Goal: Information Seeking & Learning: Learn about a topic

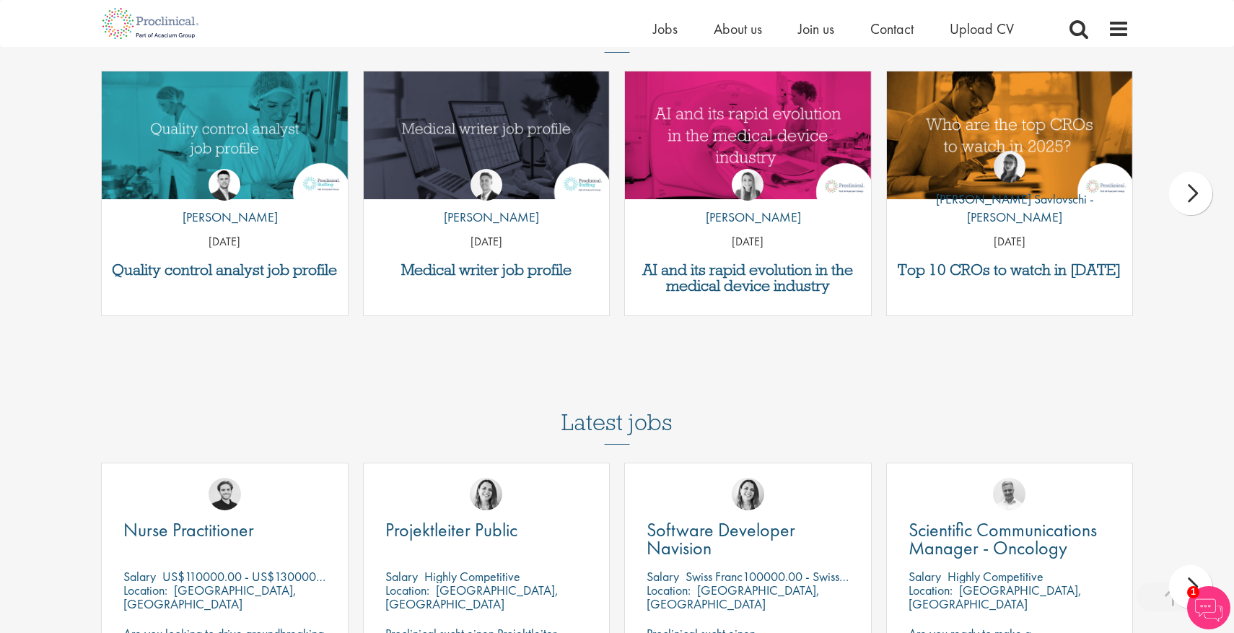
scroll to position [4657, 0]
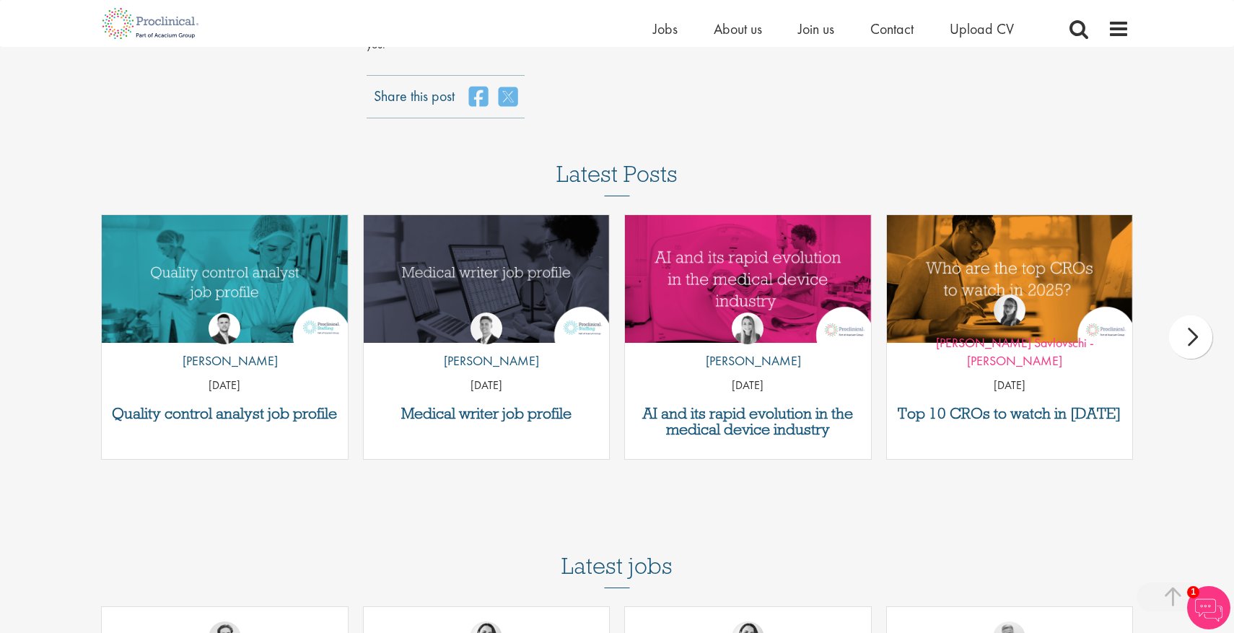
scroll to position [4523, 0]
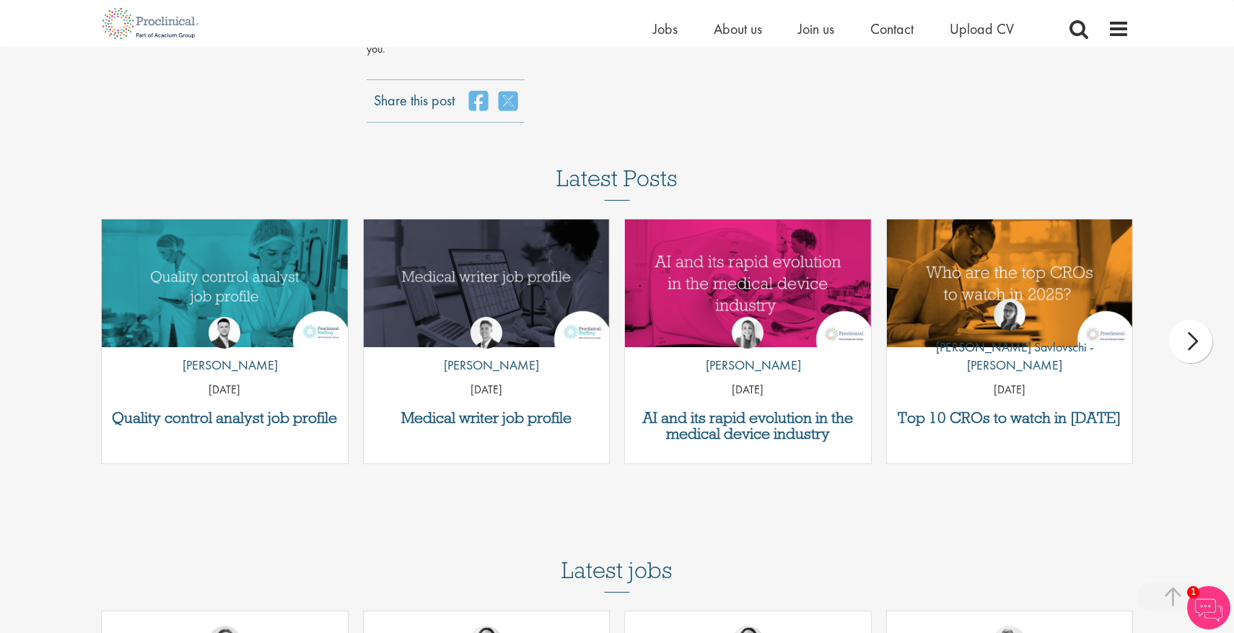
click at [364, 365] on div "Medical writer job profile by [PERSON_NAME] [DATE]" at bounding box center [487, 349] width 262 height 260
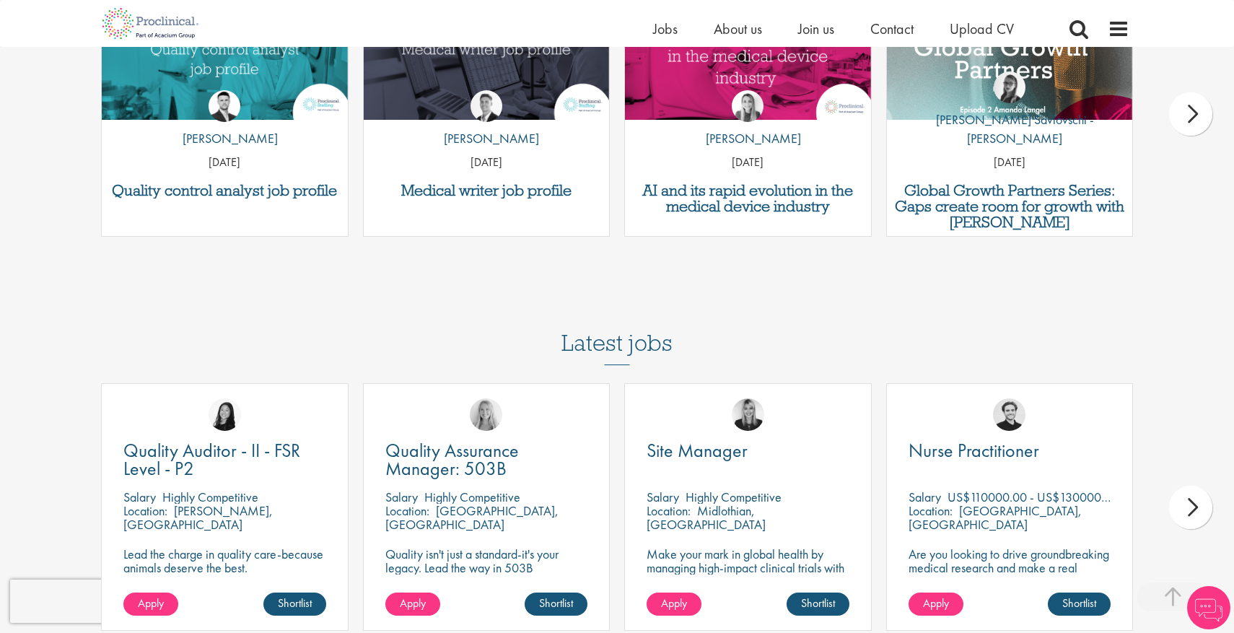
scroll to position [3989, 0]
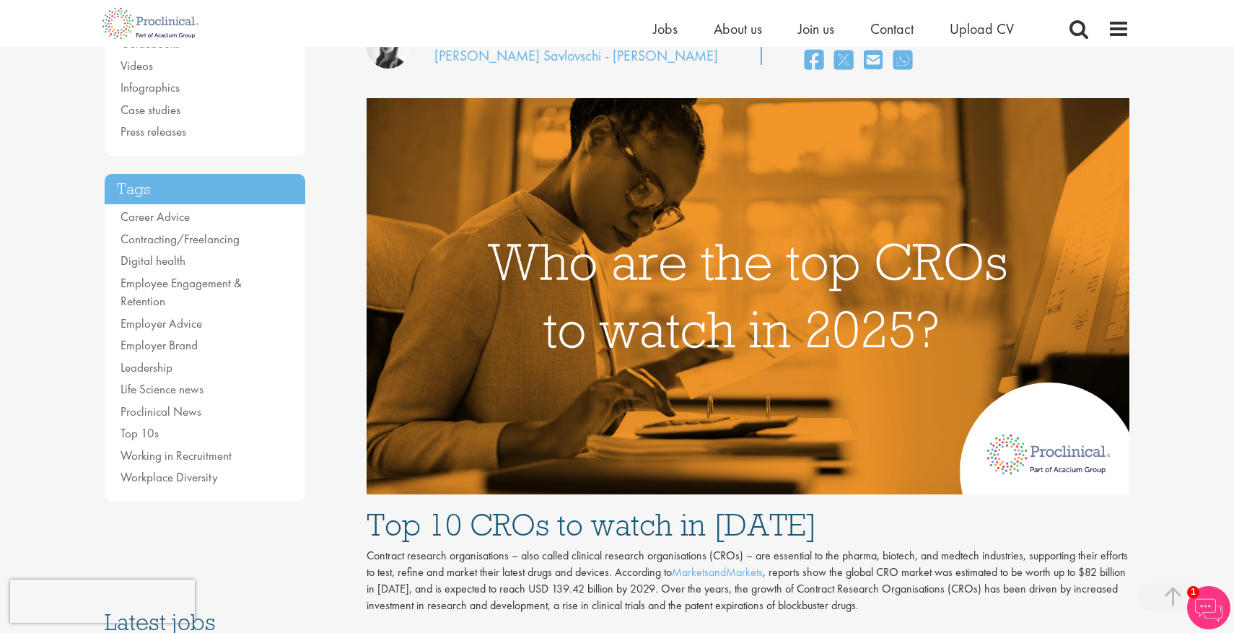
scroll to position [0, 0]
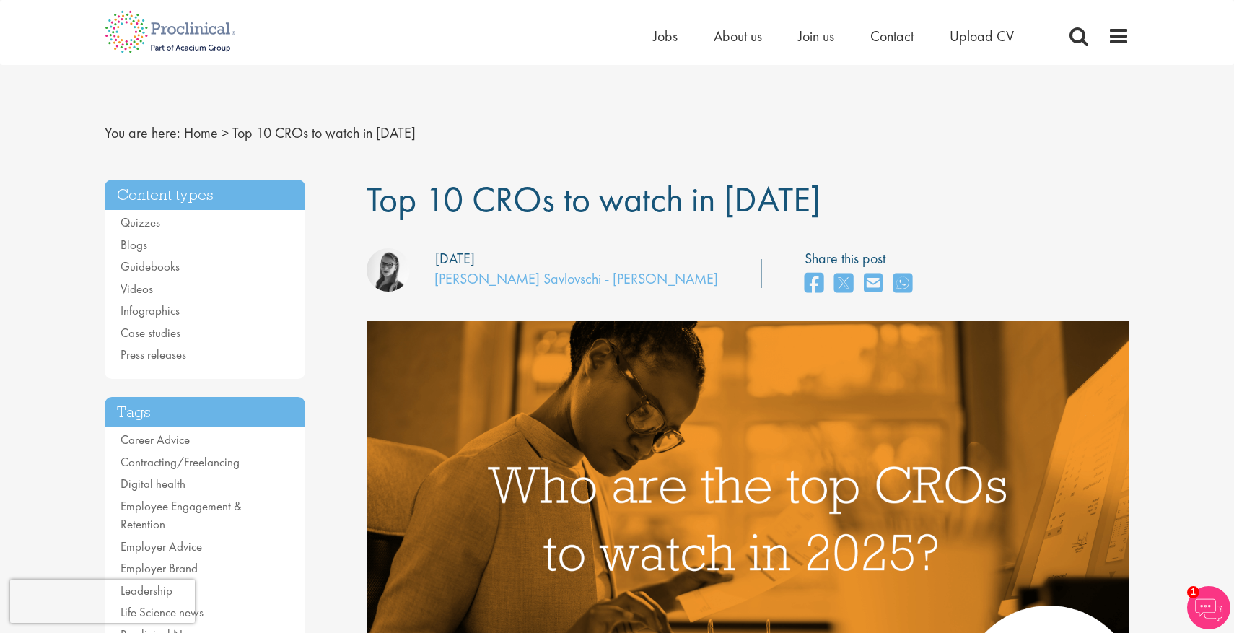
click at [587, 201] on span "Top 10 CROs to watch in [DATE]" at bounding box center [594, 199] width 454 height 46
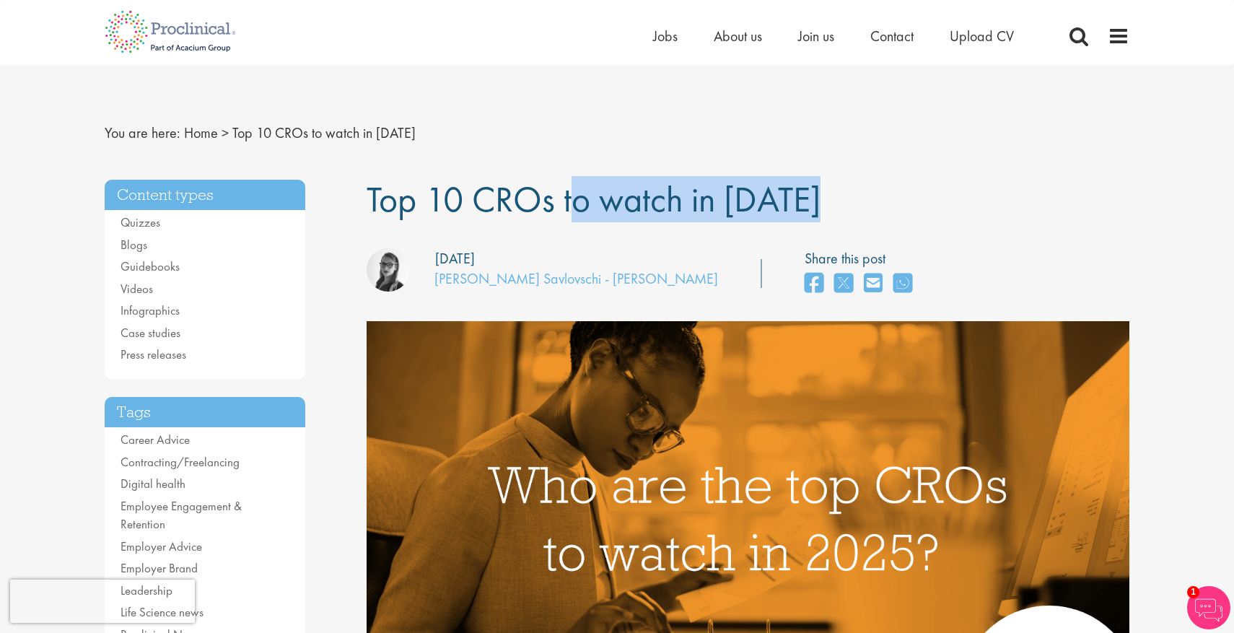
click at [587, 201] on span "Top 10 CROs to watch in [DATE]" at bounding box center [594, 199] width 454 height 46
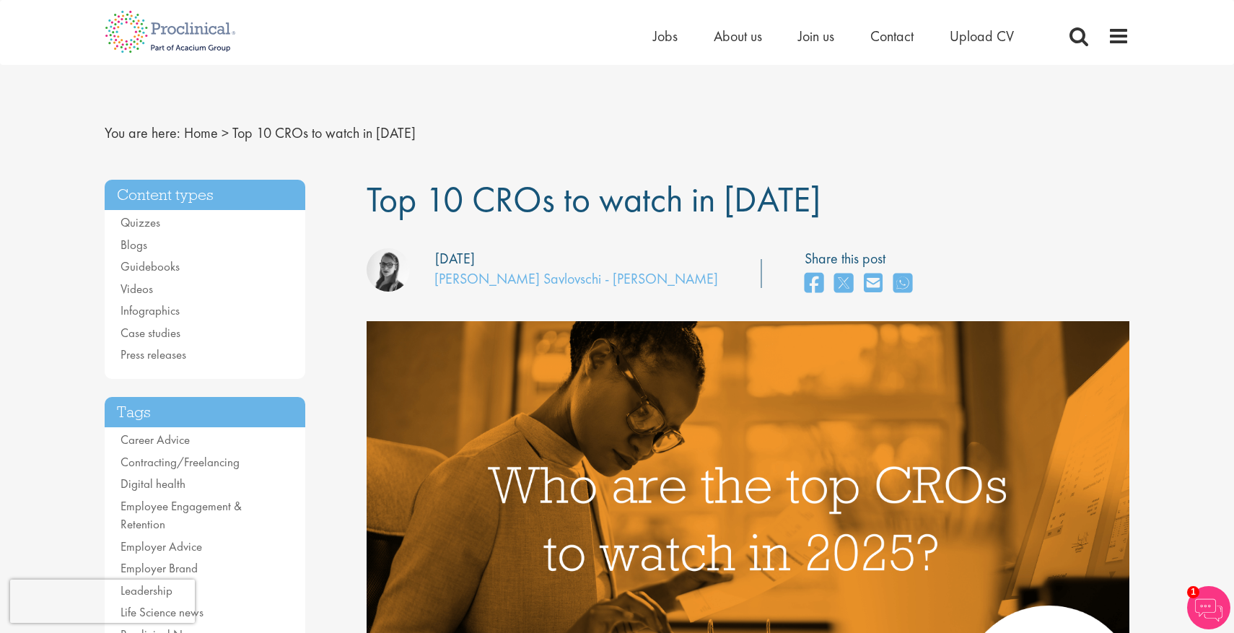
click at [668, 140] on nav "You are here: Home > Top 10 CROs to watch in 2025" at bounding box center [617, 132] width 1025 height 35
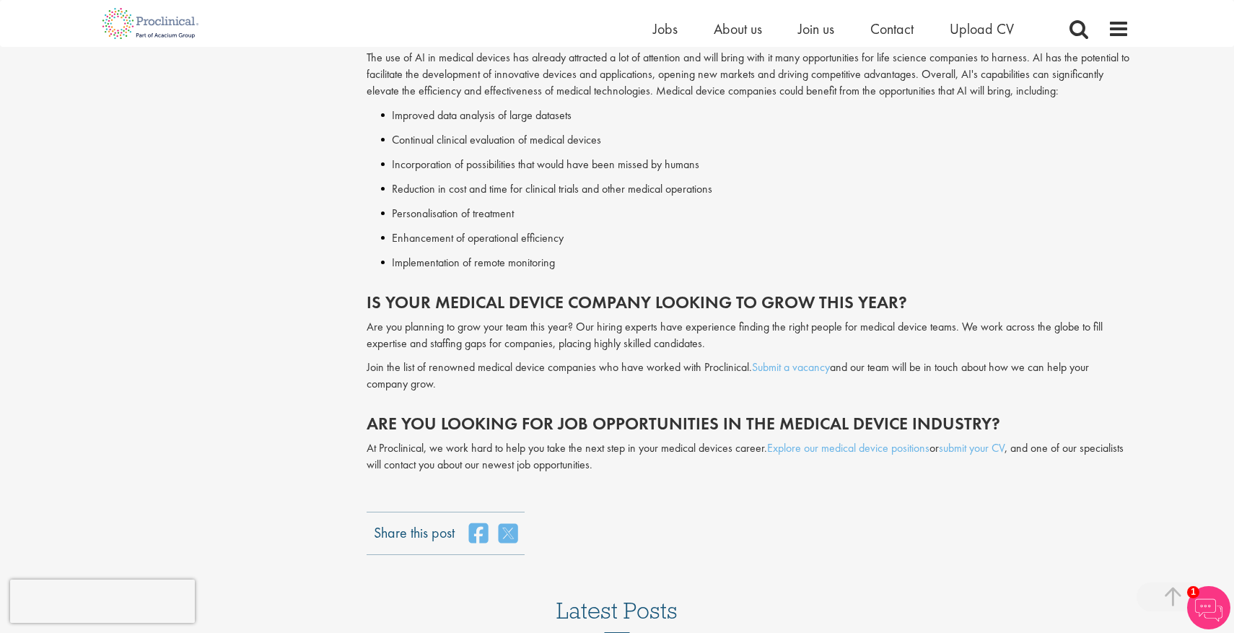
scroll to position [2293, 0]
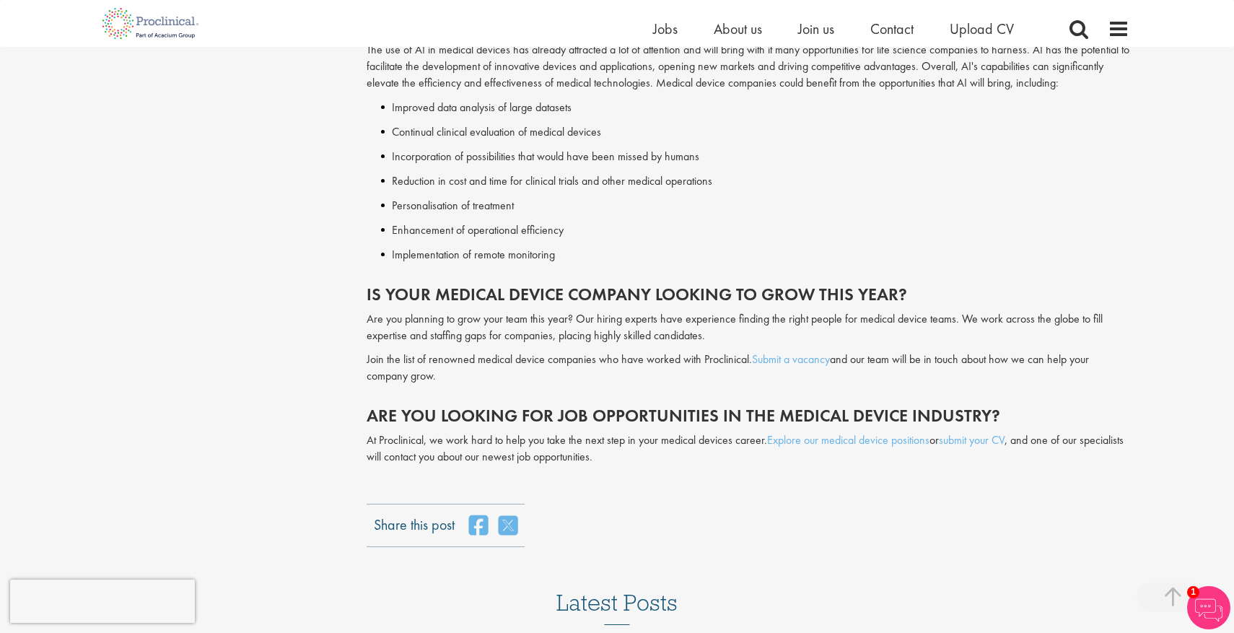
click at [618, 432] on p "At Proclinical, we work hard to help you take the next step in your medical dev…" at bounding box center [748, 448] width 763 height 33
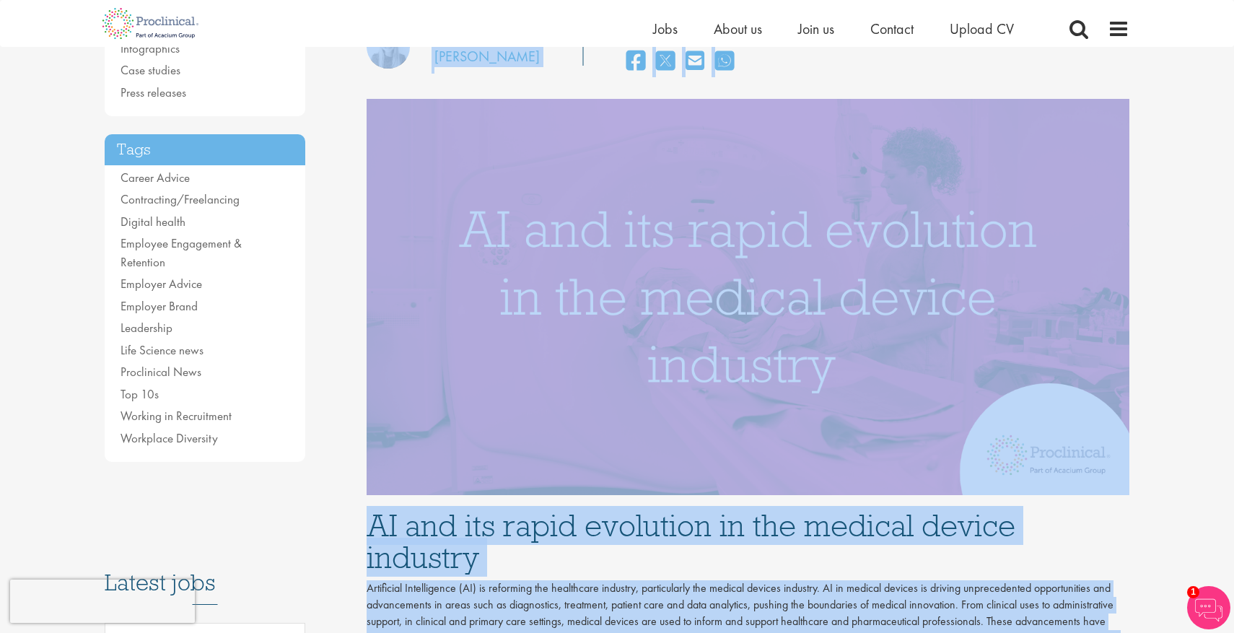
scroll to position [12, 0]
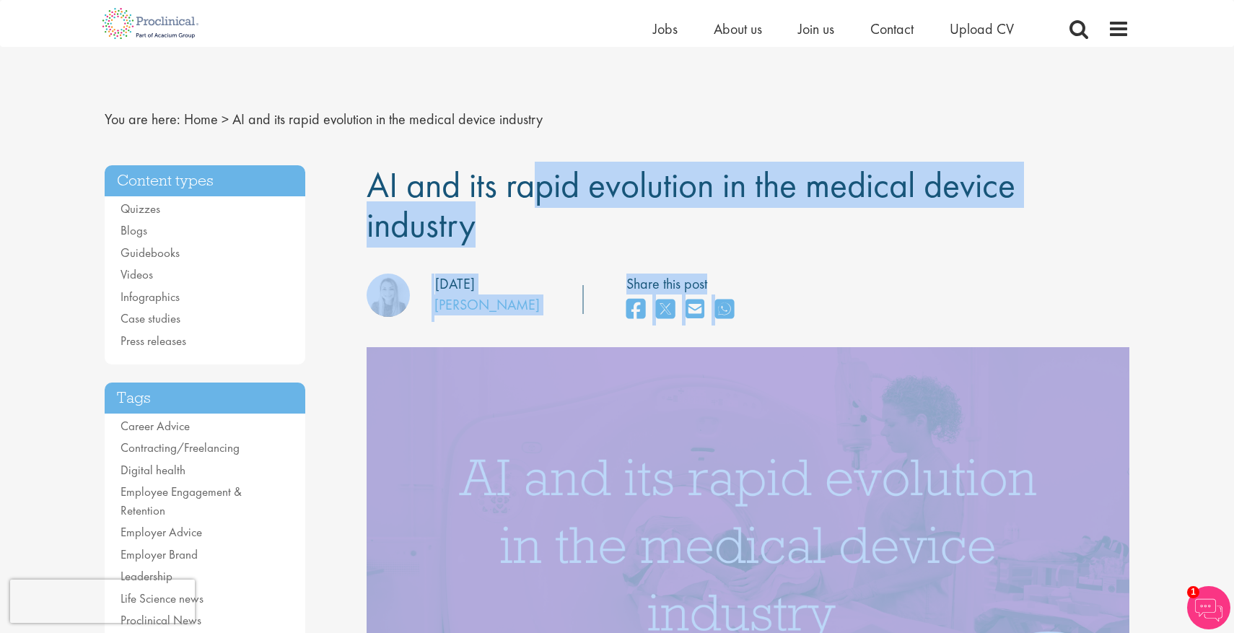
drag, startPoint x: 675, startPoint y: 429, endPoint x: 366, endPoint y: 184, distance: 395.0
click at [367, 184] on span "AI and its rapid evolution in the medical device industry" at bounding box center [691, 205] width 649 height 86
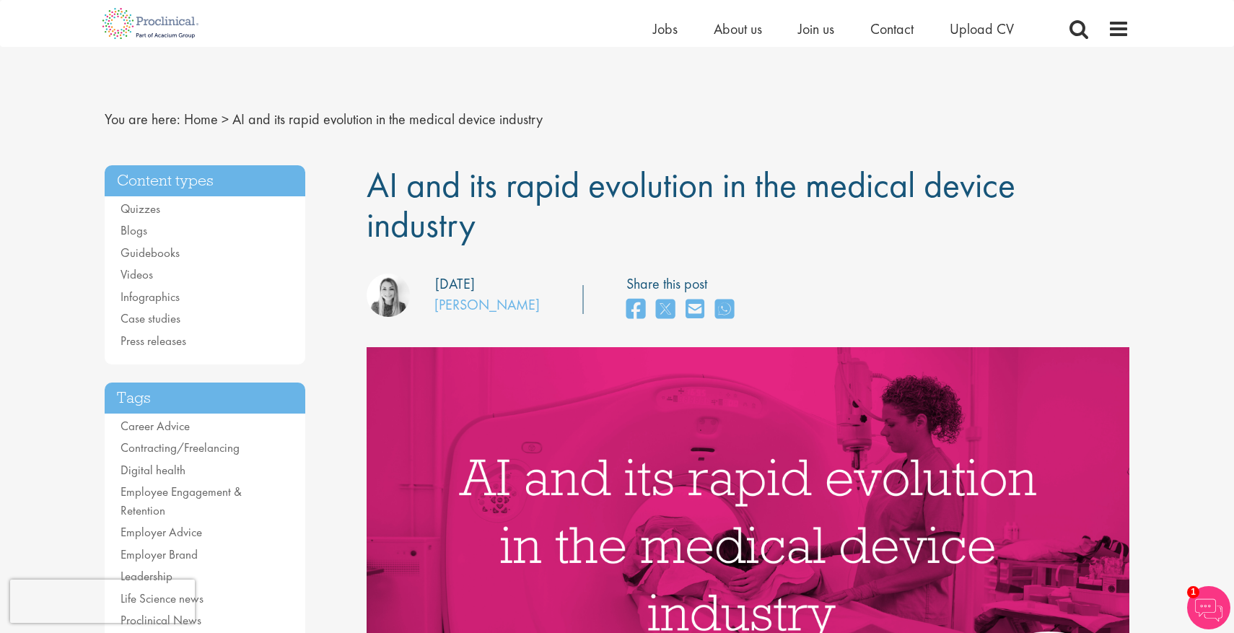
click at [372, 177] on span "AI and its rapid evolution in the medical device industry" at bounding box center [691, 205] width 649 height 86
drag, startPoint x: 375, startPoint y: 177, endPoint x: 615, endPoint y: 263, distance: 254.5
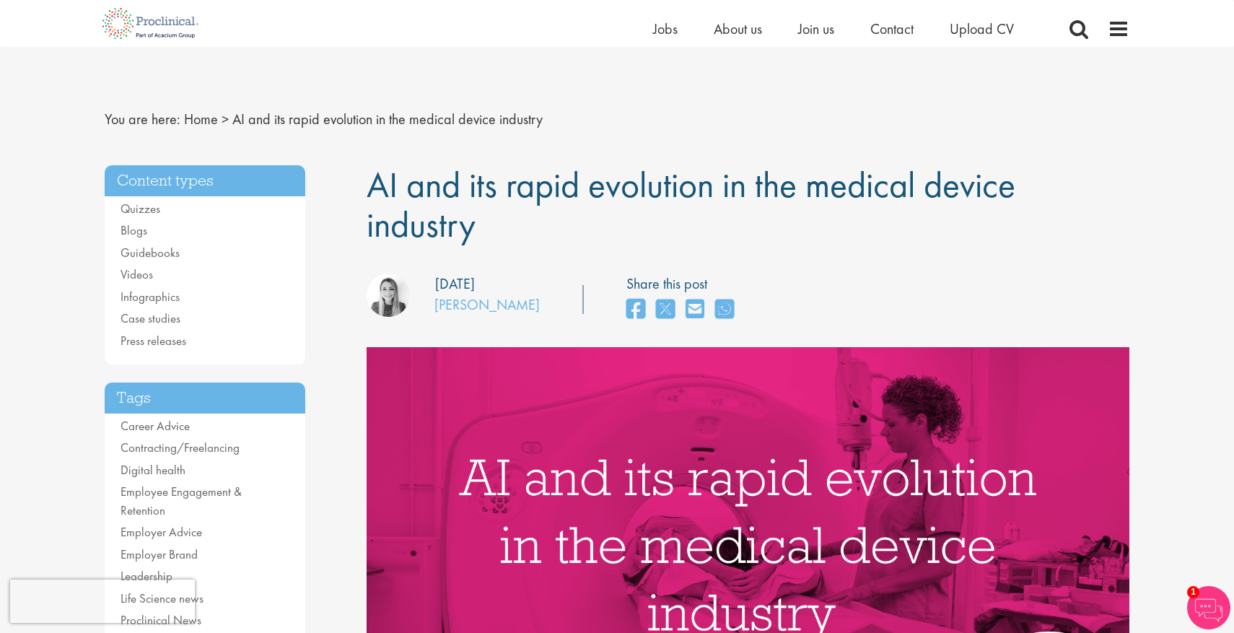
click at [627, 237] on h1 "AI and its rapid evolution in the medical device industry" at bounding box center [748, 204] width 763 height 79
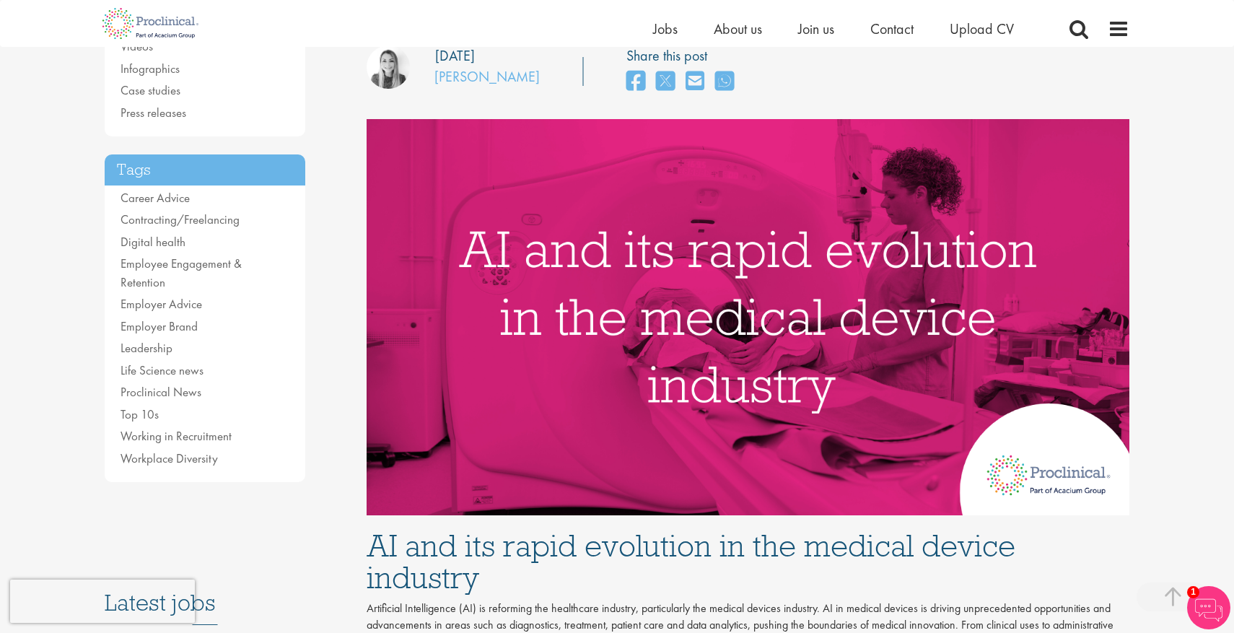
scroll to position [239, 0]
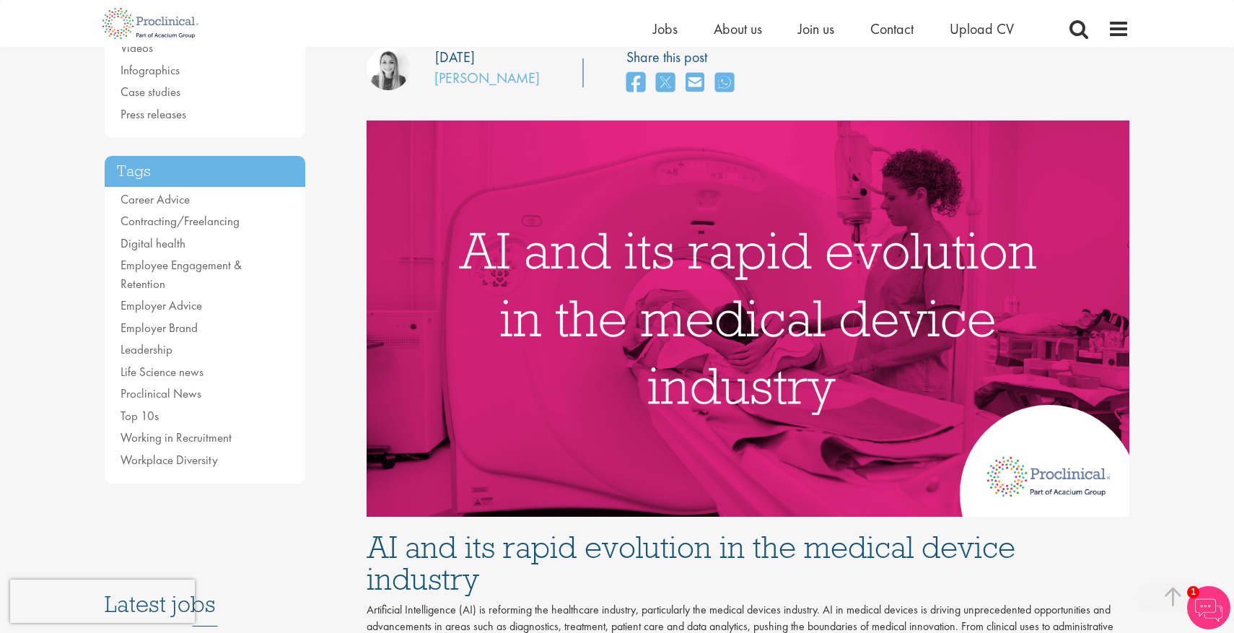
click at [782, 347] on img at bounding box center [748, 318] width 763 height 396
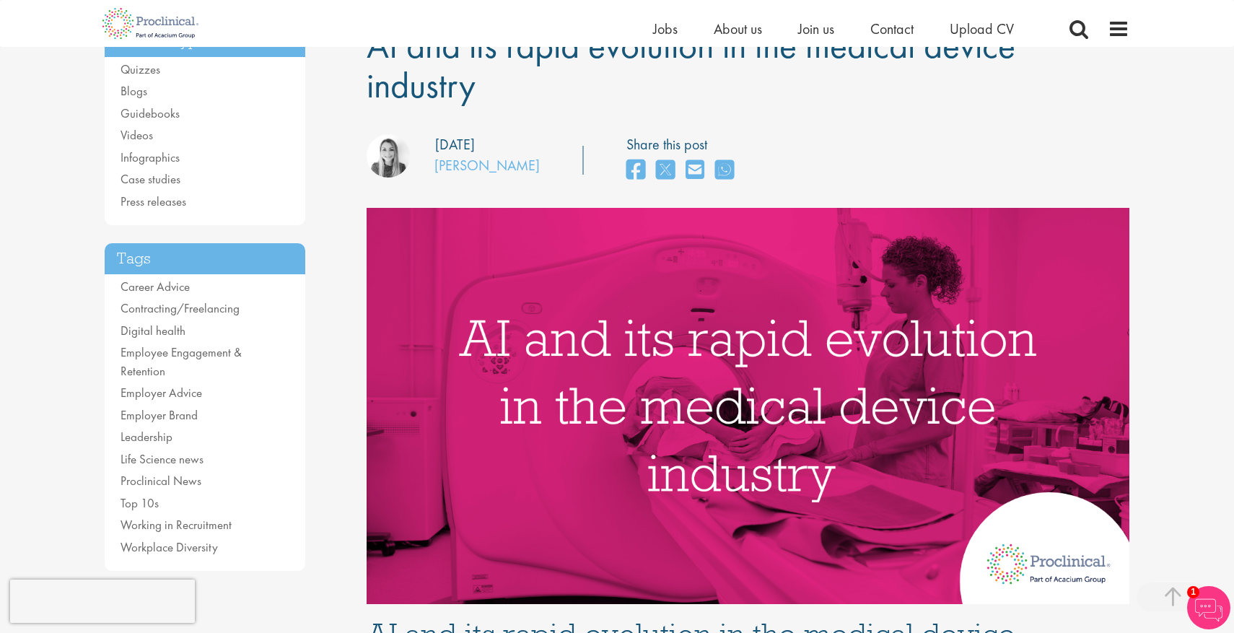
scroll to position [0, 0]
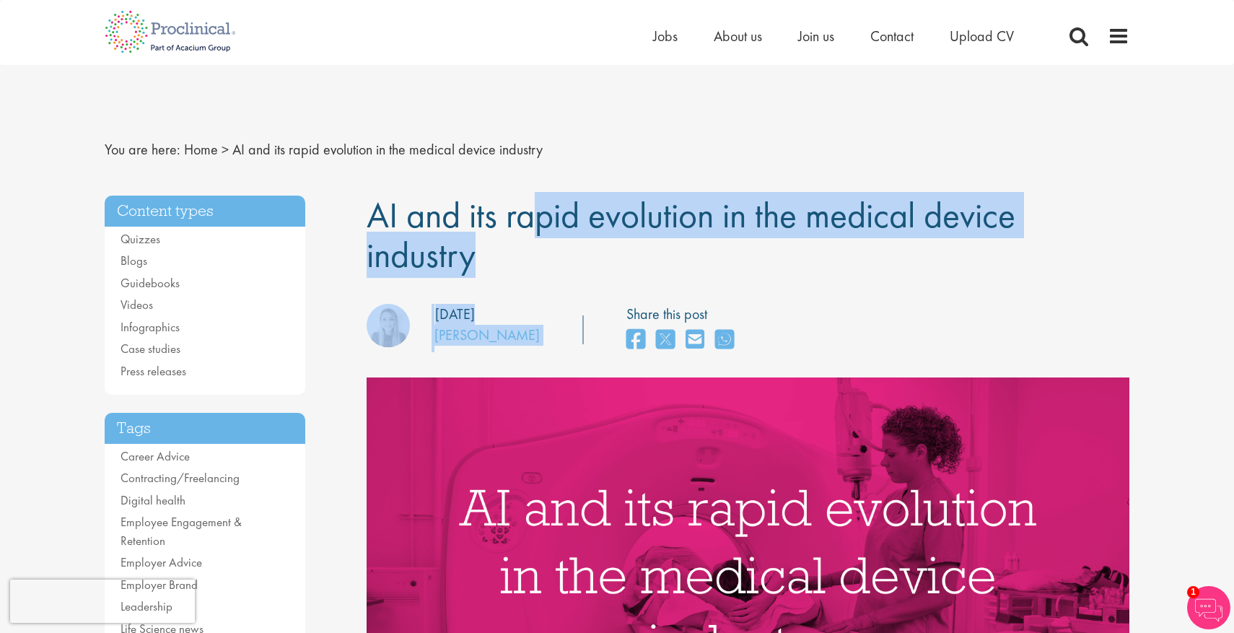
drag, startPoint x: 377, startPoint y: 208, endPoint x: 552, endPoint y: 276, distance: 188.0
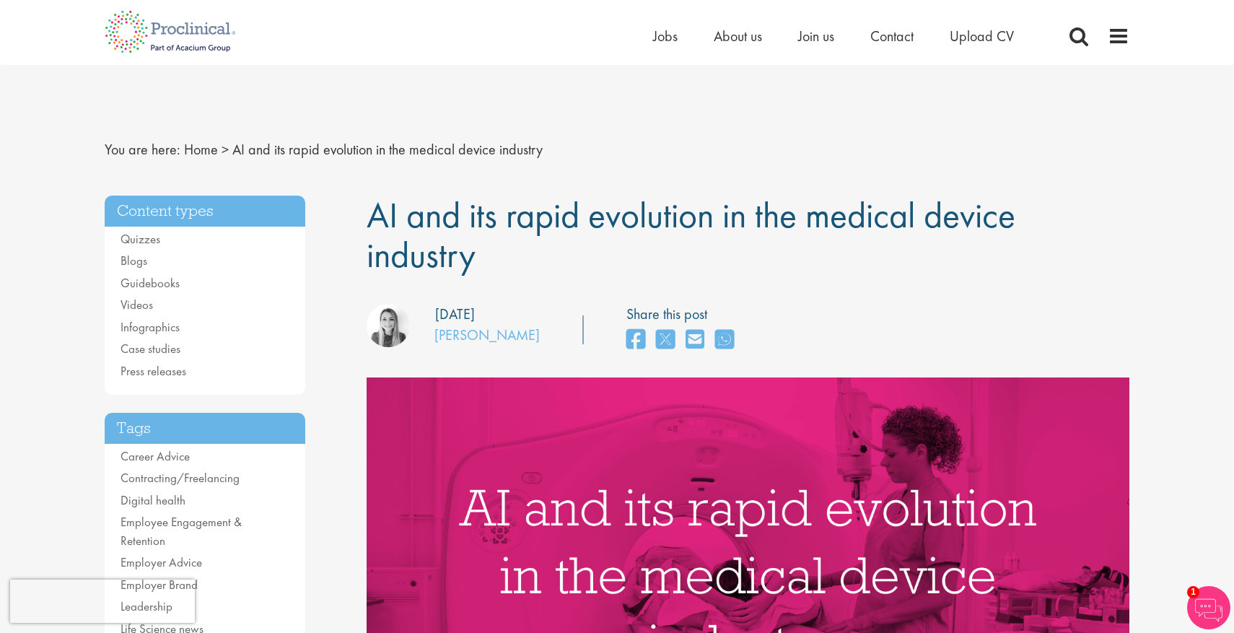
drag, startPoint x: 369, startPoint y: 200, endPoint x: 497, endPoint y: 251, distance: 138.3
click at [497, 253] on h1 "AI and its rapid evolution in the medical device industry" at bounding box center [748, 235] width 763 height 79
click at [497, 251] on h1 "AI and its rapid evolution in the medical device industry" at bounding box center [748, 235] width 763 height 79
click at [631, 263] on h1 "AI and its rapid evolution in the medical device industry" at bounding box center [748, 235] width 763 height 79
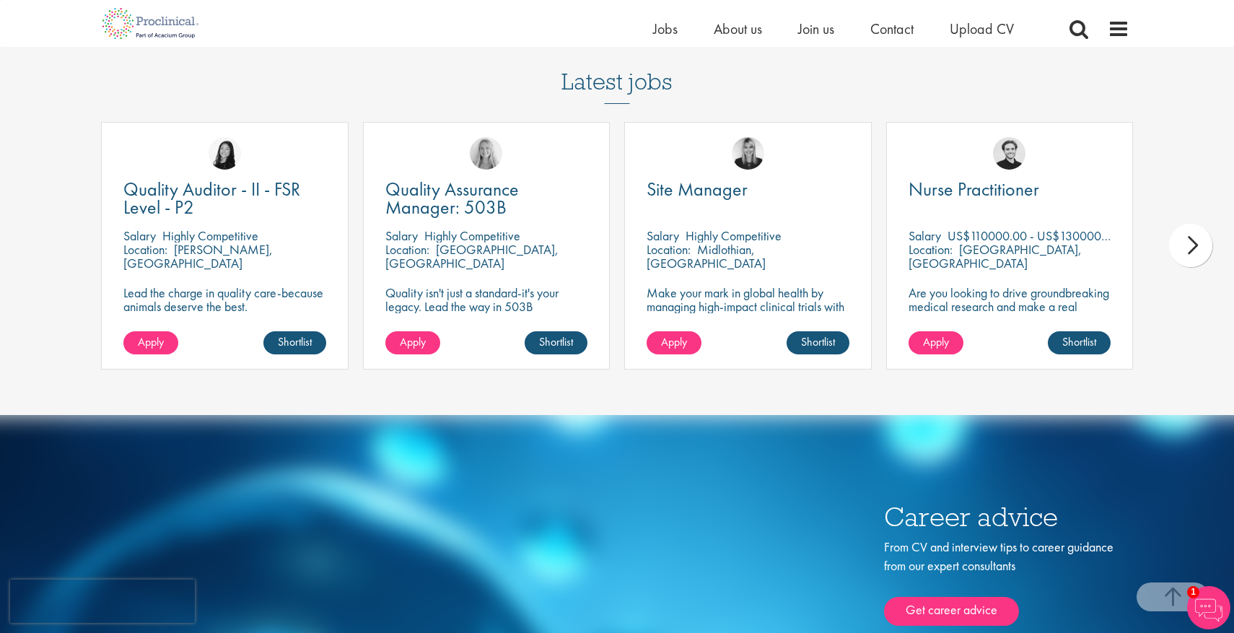
scroll to position [3359, 0]
